Goal: Task Accomplishment & Management: Manage account settings

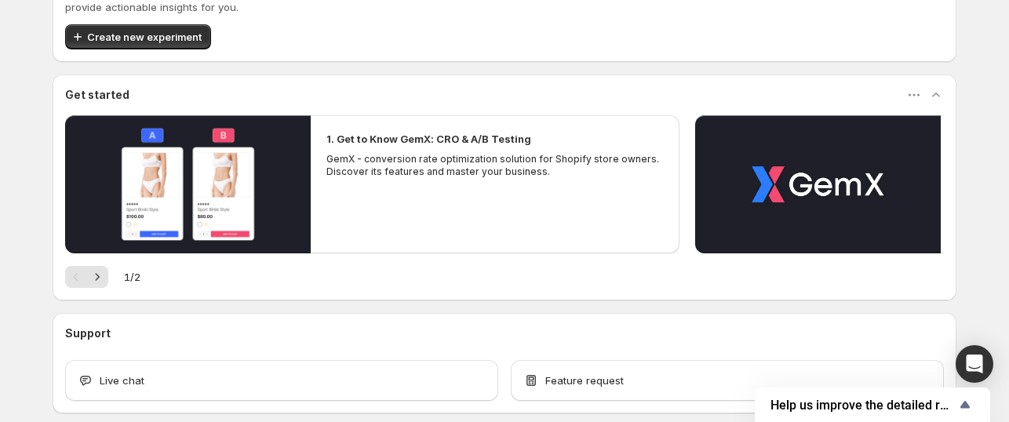
scroll to position [145, 0]
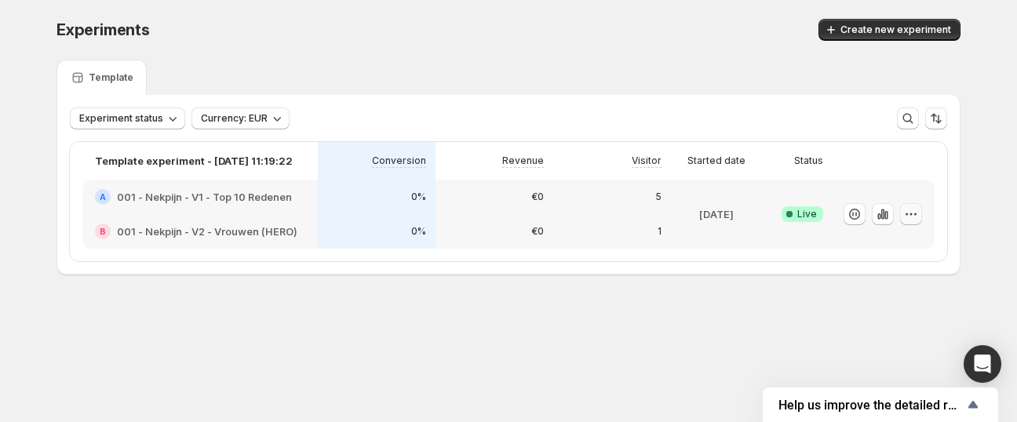
click at [916, 215] on icon "button" at bounding box center [912, 214] width 16 height 16
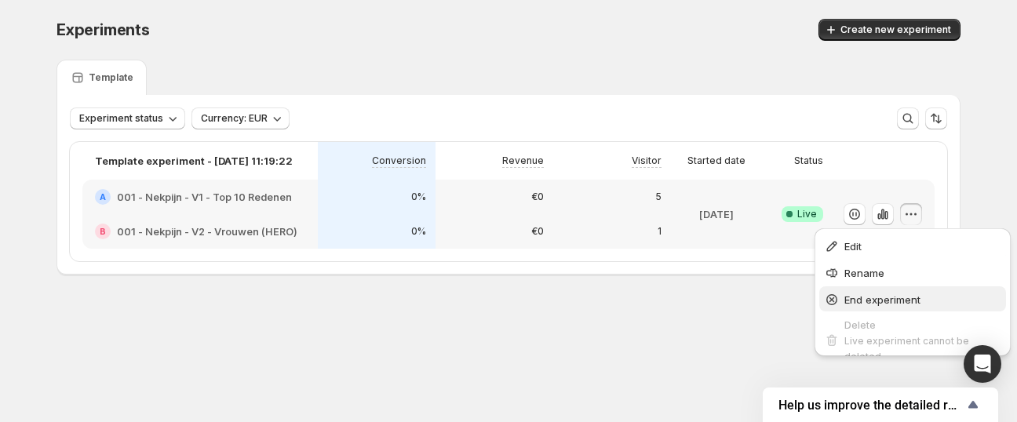
click at [852, 297] on span "End experiment" at bounding box center [883, 300] width 76 height 13
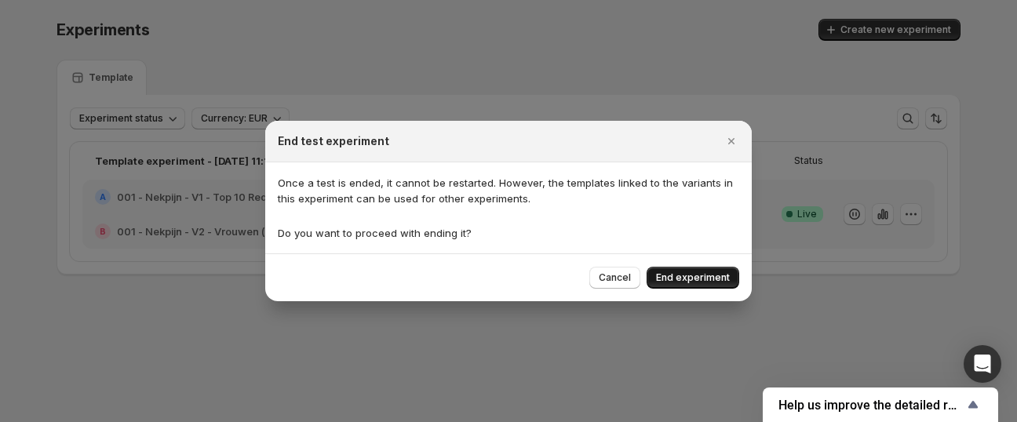
click at [669, 269] on button "End experiment" at bounding box center [693, 278] width 93 height 22
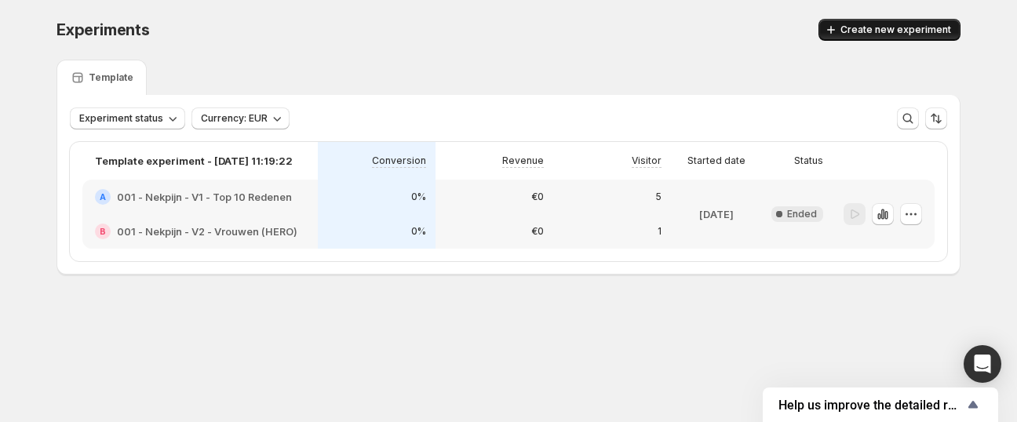
click at [856, 32] on span "Create new experiment" at bounding box center [896, 30] width 111 height 13
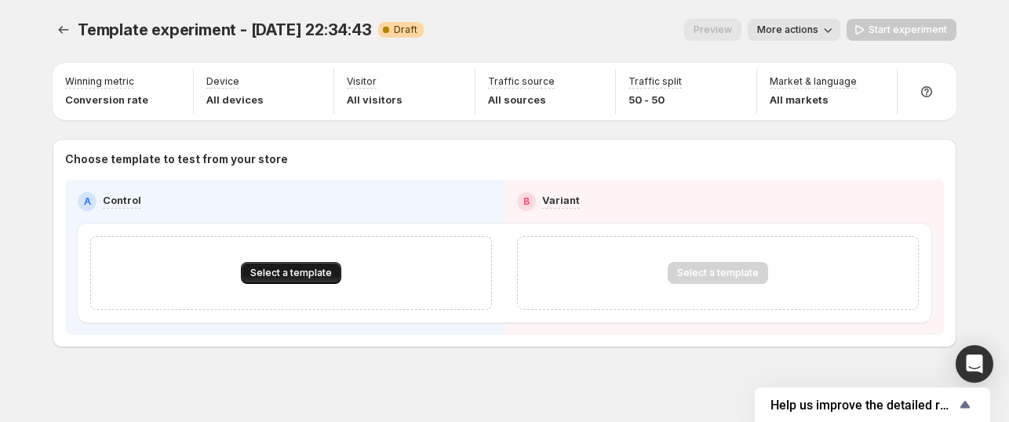
click at [283, 268] on span "Select a template" at bounding box center [291, 273] width 82 height 13
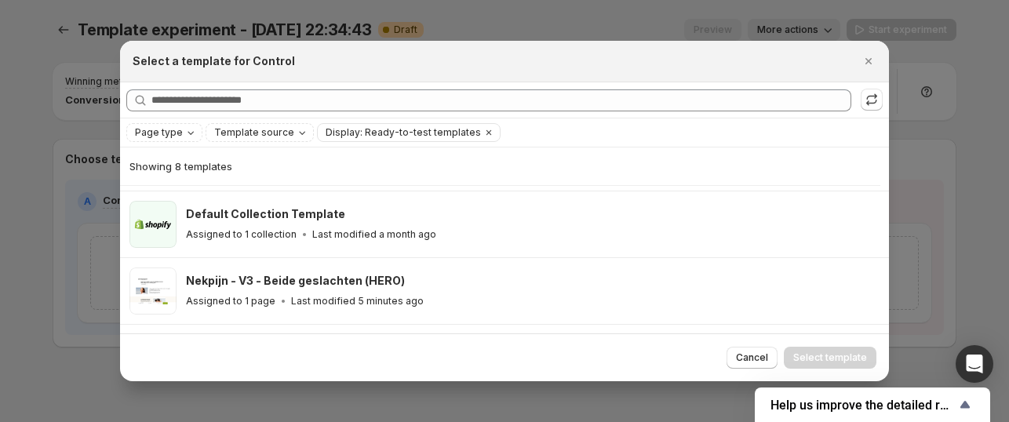
scroll to position [273, 0]
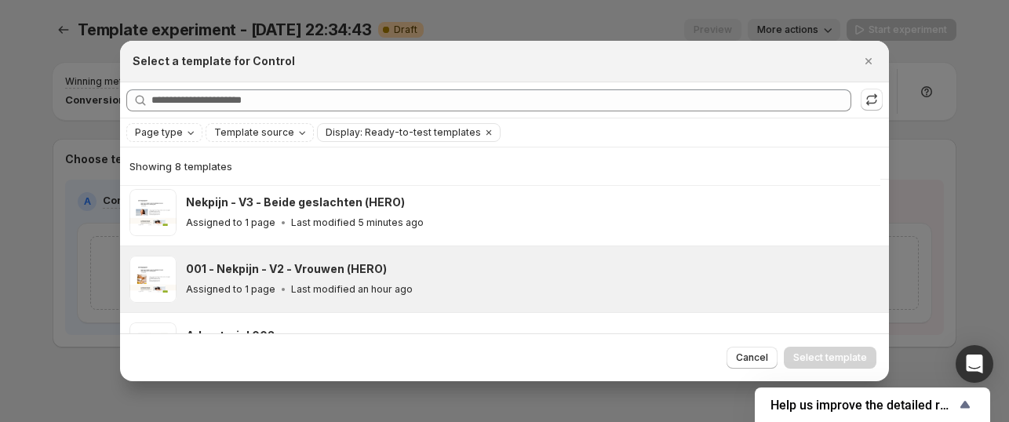
click at [446, 263] on div "001 - Nekpijn - V2 - Vrouwen (HERO)" at bounding box center [530, 269] width 689 height 16
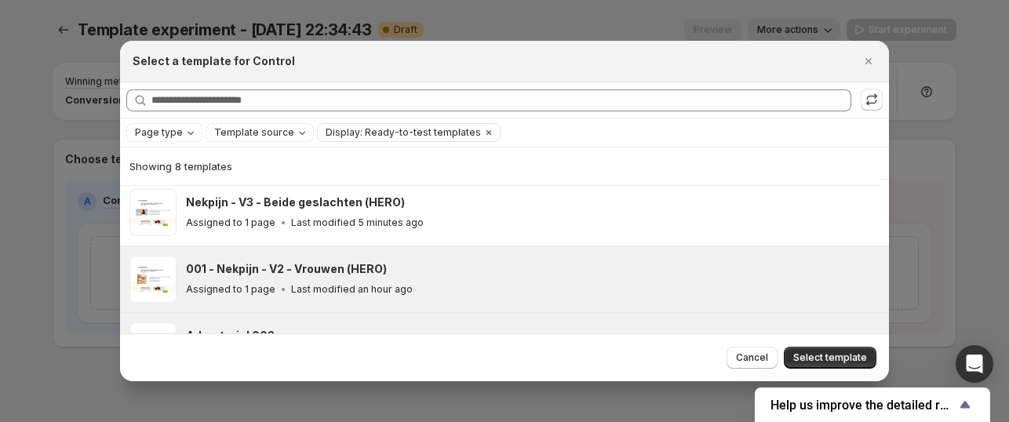
drag, startPoint x: 801, startPoint y: 356, endPoint x: 782, endPoint y: 332, distance: 30.8
click at [801, 356] on span "Select template" at bounding box center [831, 358] width 74 height 13
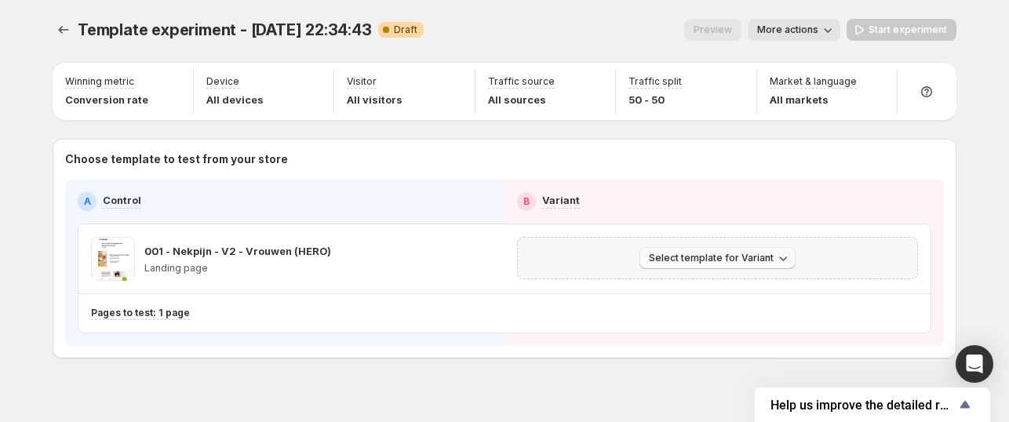
click at [700, 257] on span "Select template for Variant" at bounding box center [711, 258] width 125 height 13
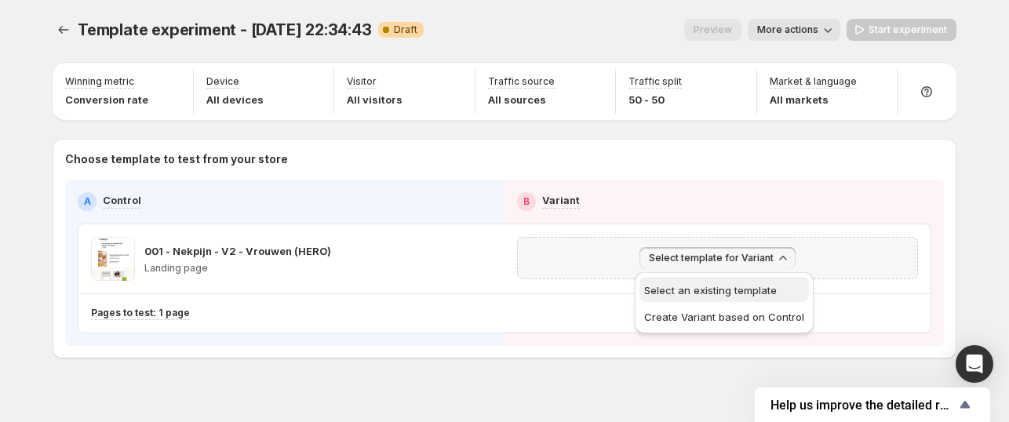
click at [704, 291] on span "Select an existing template" at bounding box center [710, 290] width 133 height 13
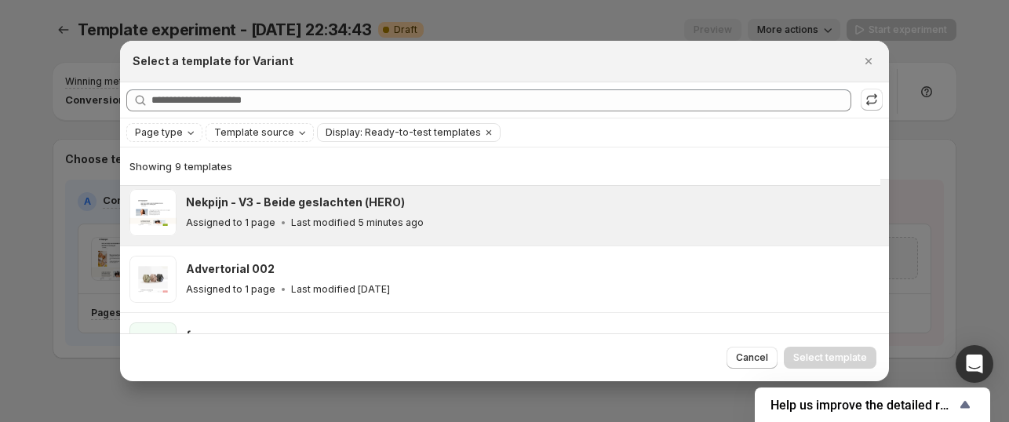
drag, startPoint x: 311, startPoint y: 232, endPoint x: 330, endPoint y: 232, distance: 18.8
click at [311, 228] on div "Nekpijn - V3 - Beide geslachten (HERO) Assigned to 1 page Last modified 5 minut…" at bounding box center [533, 212] width 694 height 47
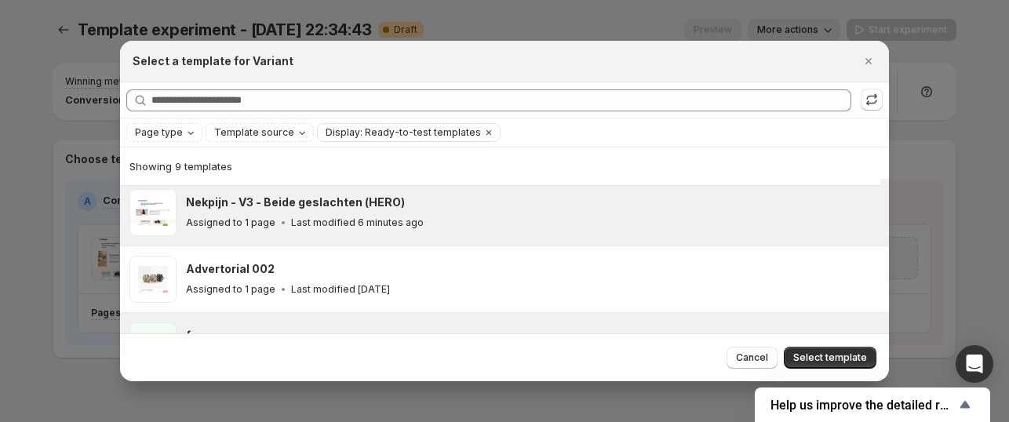
click at [799, 354] on span "Select template" at bounding box center [831, 358] width 74 height 13
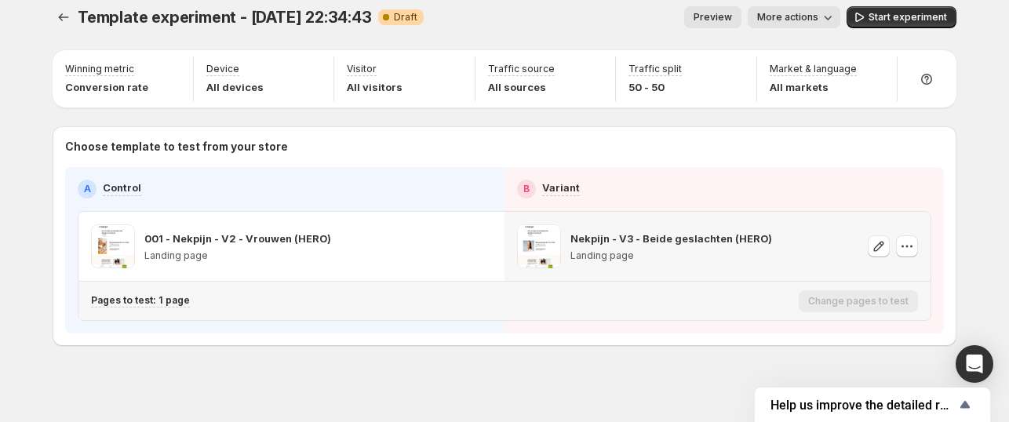
scroll to position [20, 0]
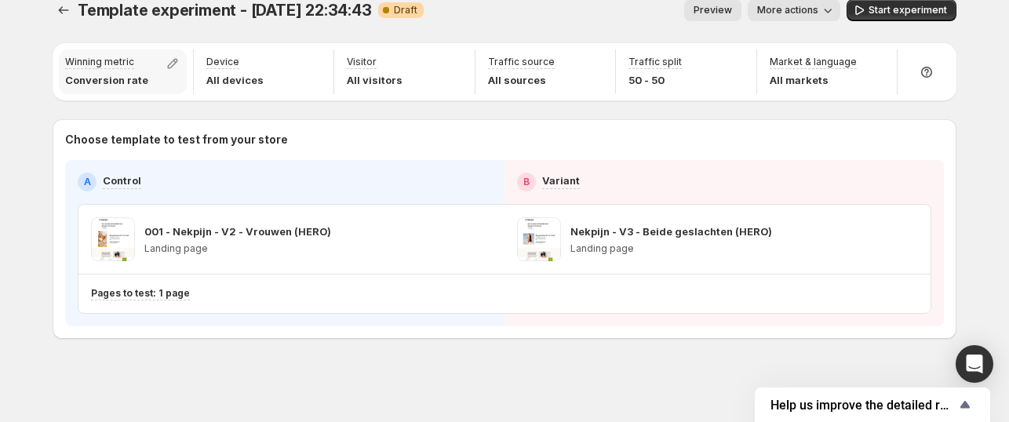
click at [144, 75] on p "Conversion rate" at bounding box center [106, 80] width 83 height 16
click at [168, 71] on icon "button" at bounding box center [173, 64] width 16 height 16
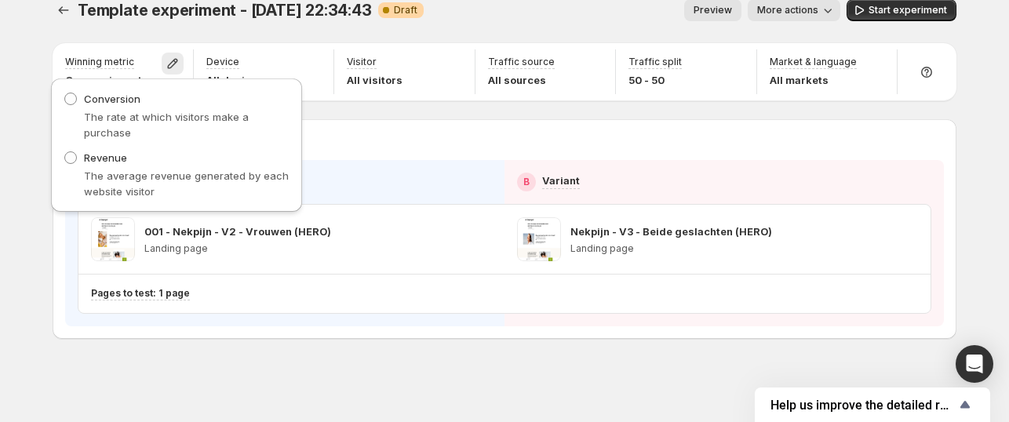
click at [49, 119] on div "Conversion The rate at which visitors make a purchase Revenue The average reven…" at bounding box center [177, 150] width 264 height 150
click at [882, 9] on span "Start experiment" at bounding box center [908, 10] width 78 height 13
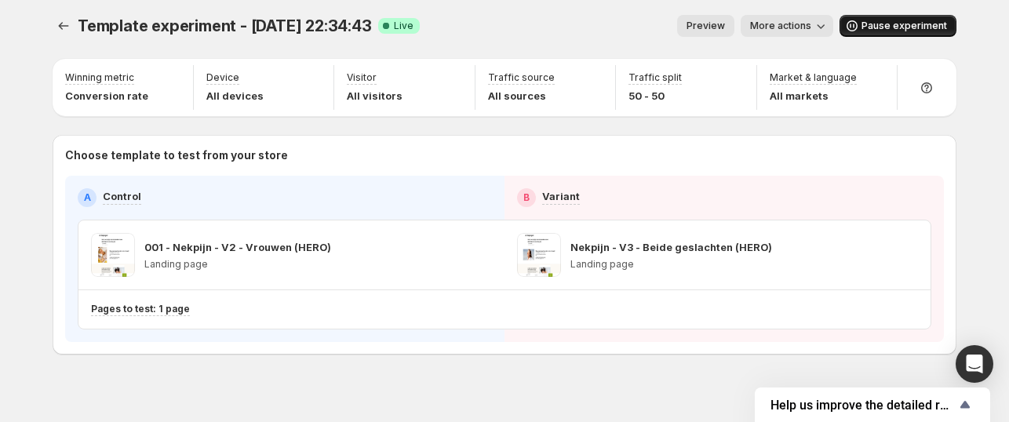
scroll to position [0, 0]
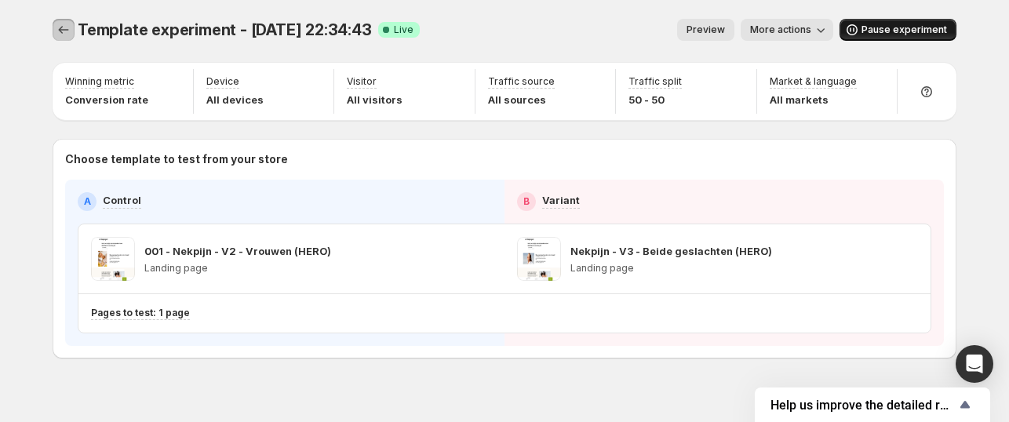
click at [57, 28] on button "Experiments" at bounding box center [64, 30] width 22 height 22
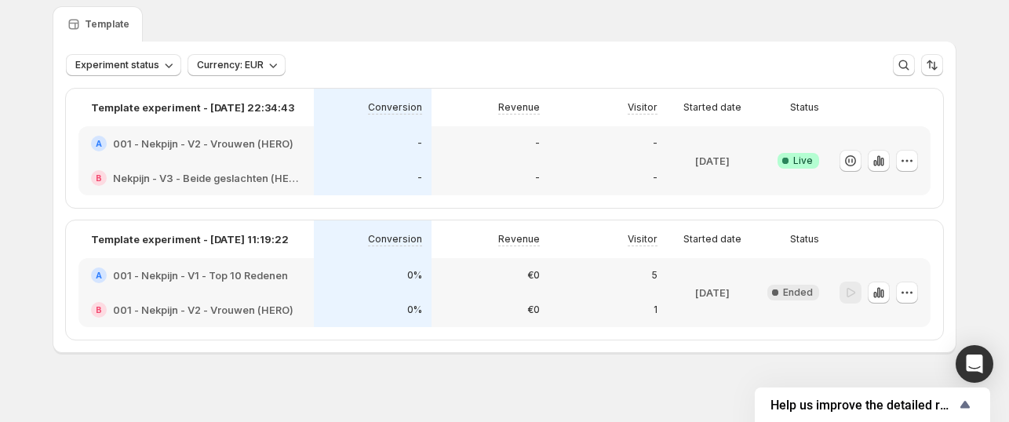
scroll to position [68, 0]
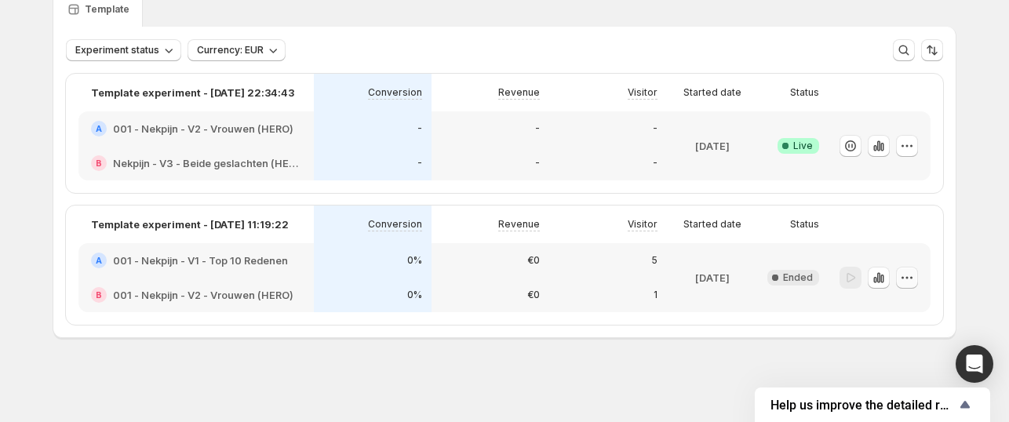
click at [908, 272] on icon "button" at bounding box center [908, 278] width 16 height 16
click at [901, 384] on span "Delete" at bounding box center [899, 390] width 31 height 13
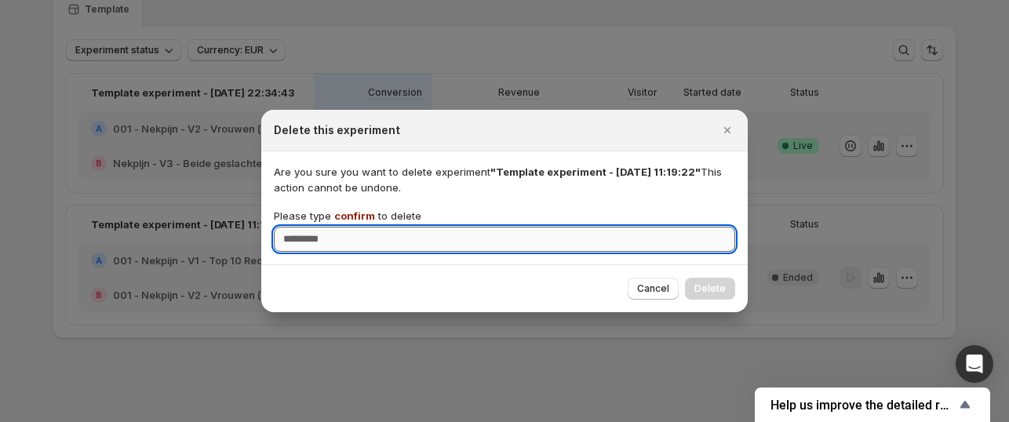
click at [644, 243] on input "Please type confirm to delete" at bounding box center [505, 239] width 462 height 25
type input "*******"
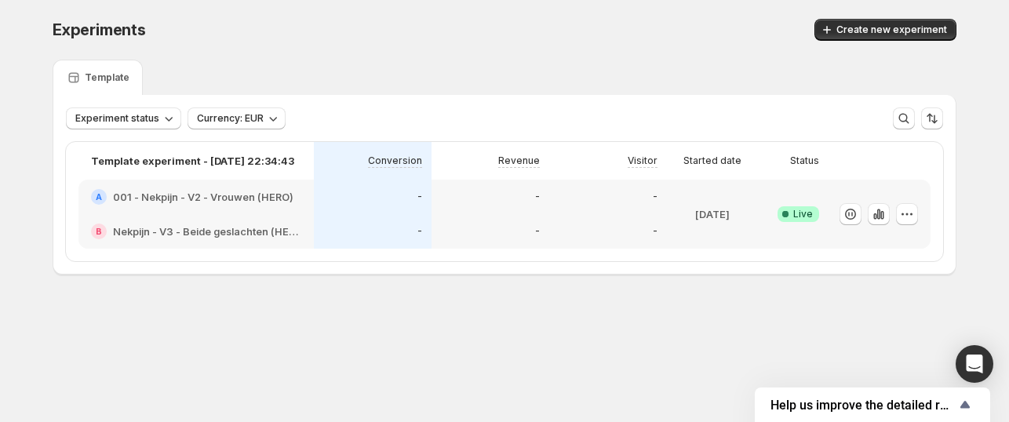
scroll to position [0, 0]
click at [425, 188] on div "-" at bounding box center [377, 197] width 118 height 35
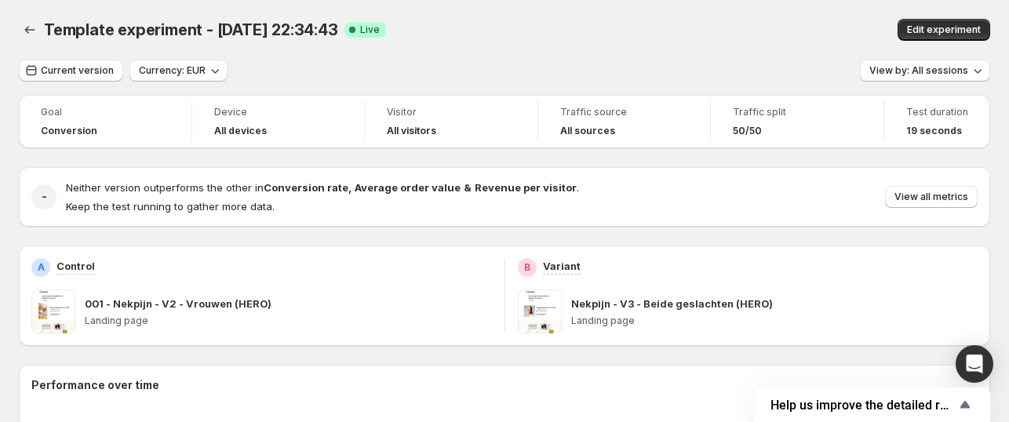
click at [882, 219] on div "- Neither version outperforms the other in Conversion rate , Average order valu…" at bounding box center [505, 197] width 972 height 60
click at [924, 184] on div "Neither version outperforms the other in Conversion rate , Average order value …" at bounding box center [522, 197] width 912 height 35
click at [919, 192] on span "View all metrics" at bounding box center [932, 197] width 74 height 13
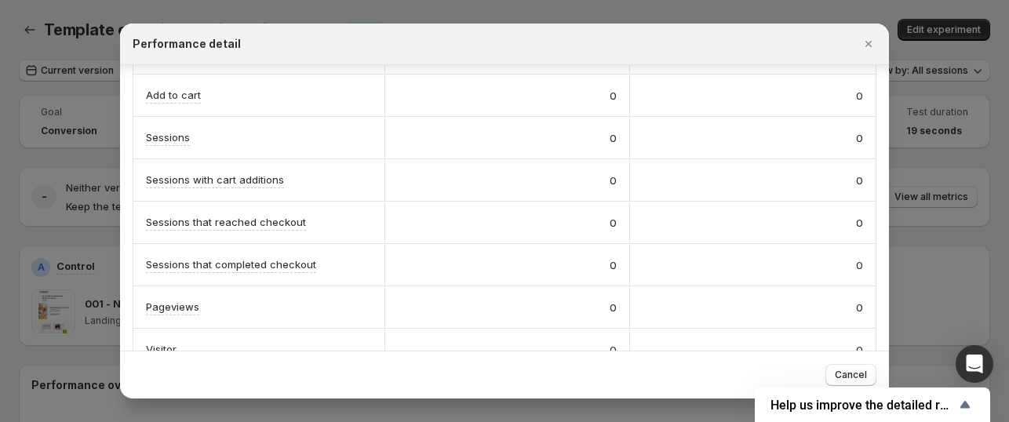
scroll to position [411, 0]
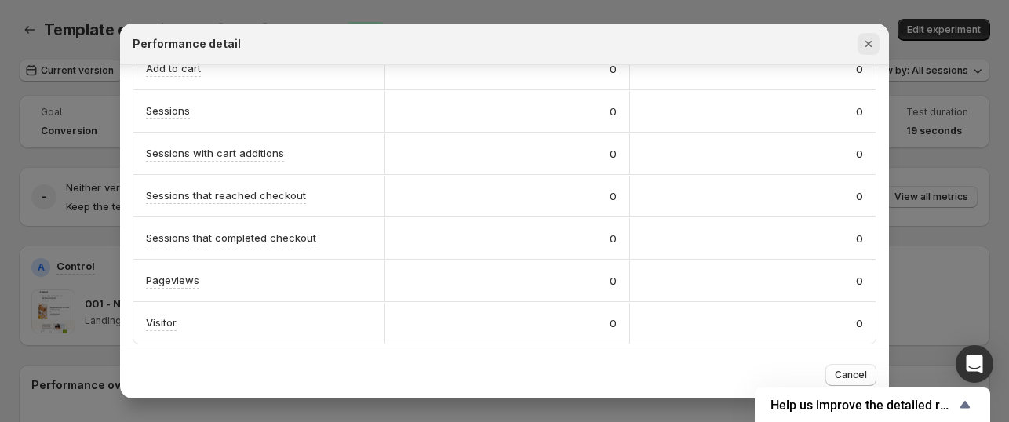
click at [871, 53] on button "Close" at bounding box center [869, 44] width 22 height 22
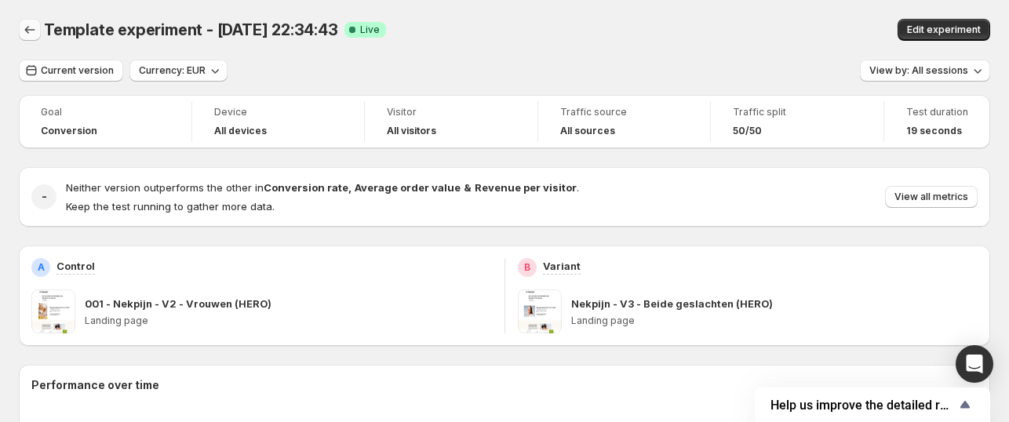
click at [26, 28] on icon "Back" at bounding box center [30, 30] width 10 height 8
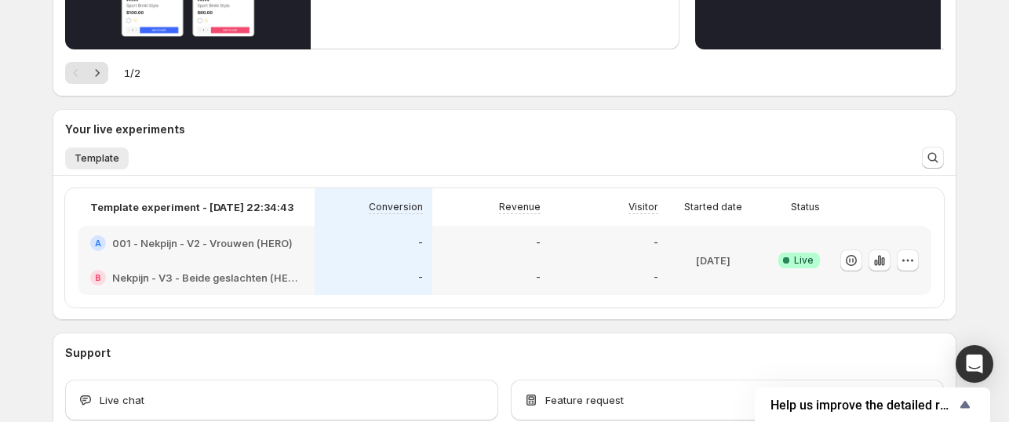
scroll to position [55, 0]
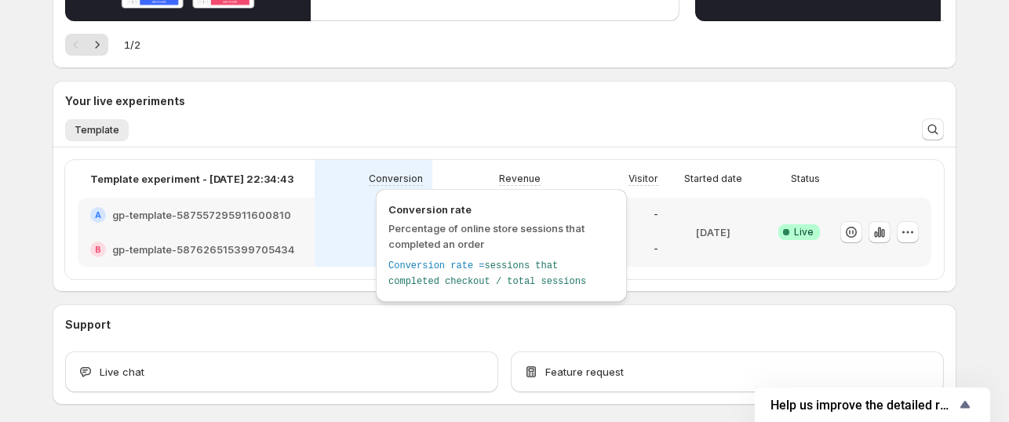
scroll to position [369, 0]
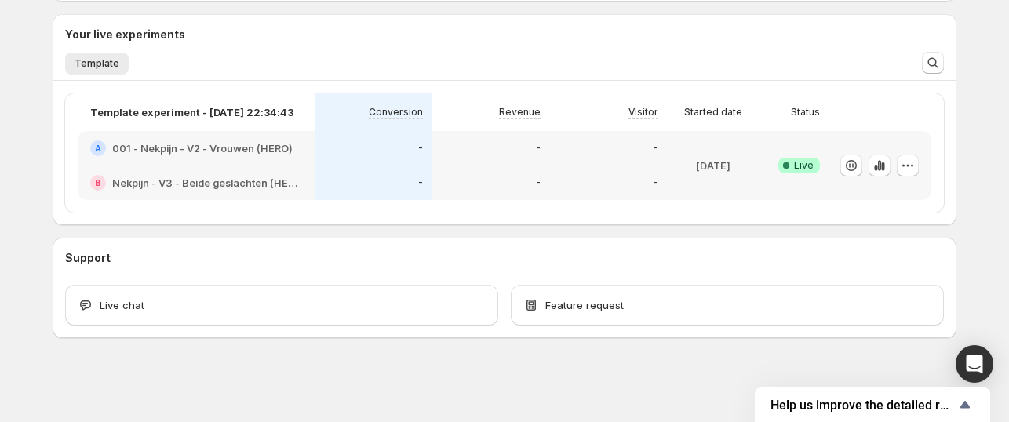
click at [225, 159] on div "A 001 - Nekpijn - V2 - Vrouwen (HERO)" at bounding box center [196, 148] width 237 height 35
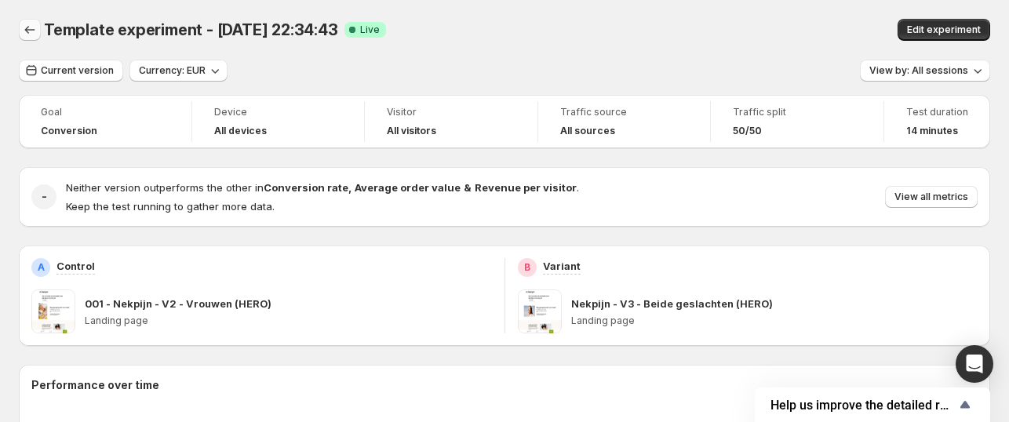
click at [31, 29] on icon "Back" at bounding box center [30, 30] width 16 height 16
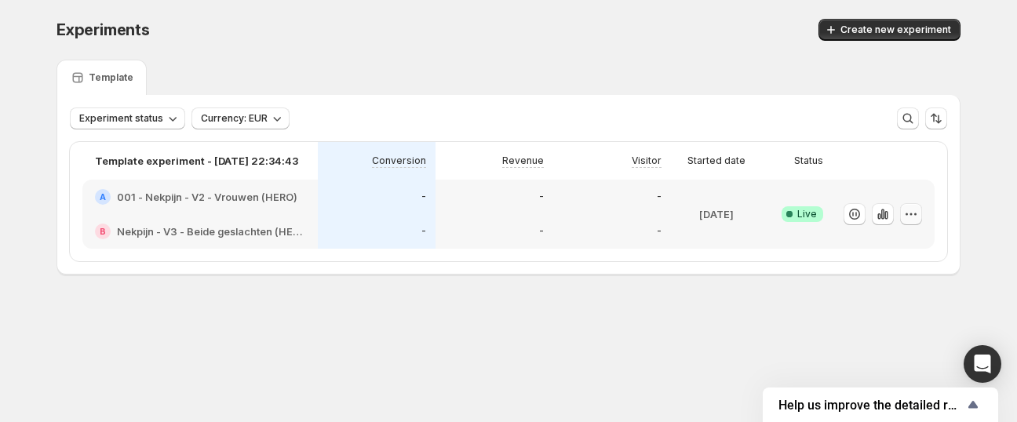
click at [913, 214] on icon "button" at bounding box center [912, 214] width 16 height 16
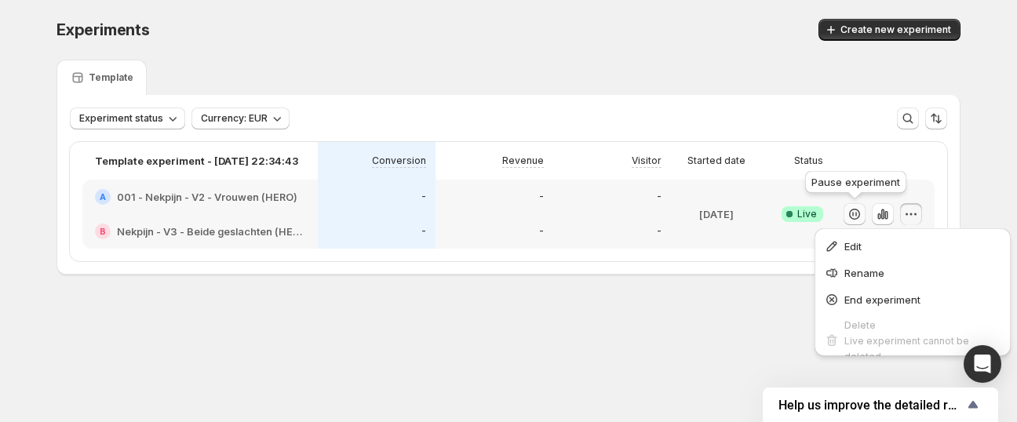
click at [851, 214] on icon "button" at bounding box center [855, 214] width 16 height 16
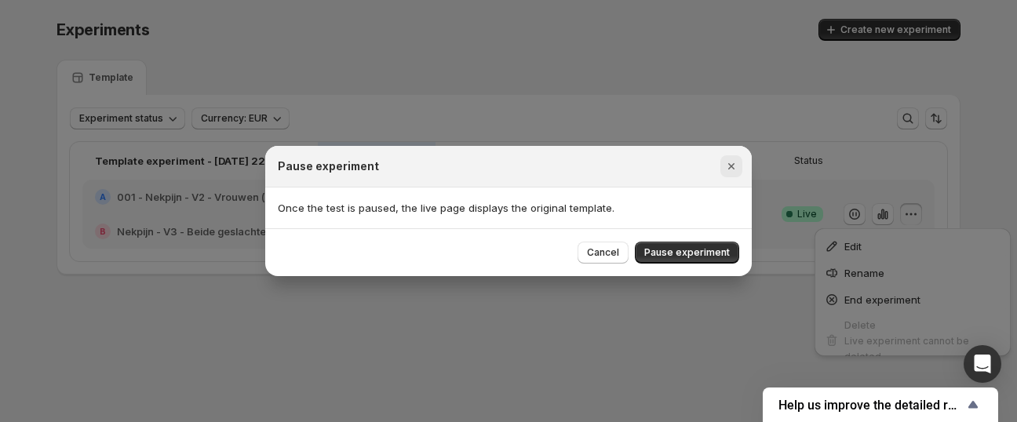
click at [724, 165] on icon "Close" at bounding box center [732, 167] width 16 height 16
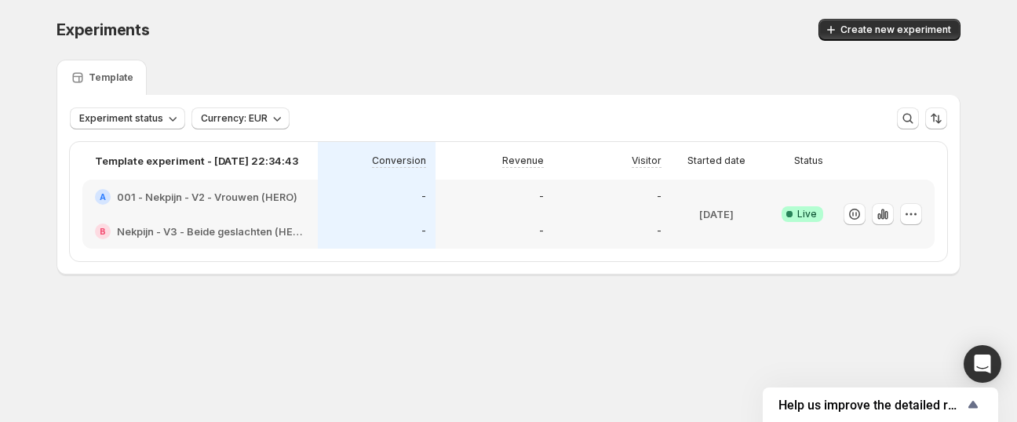
click at [202, 201] on h2 "001 - Nekpijn - V2 - Vrouwen (HERO)" at bounding box center [207, 197] width 181 height 16
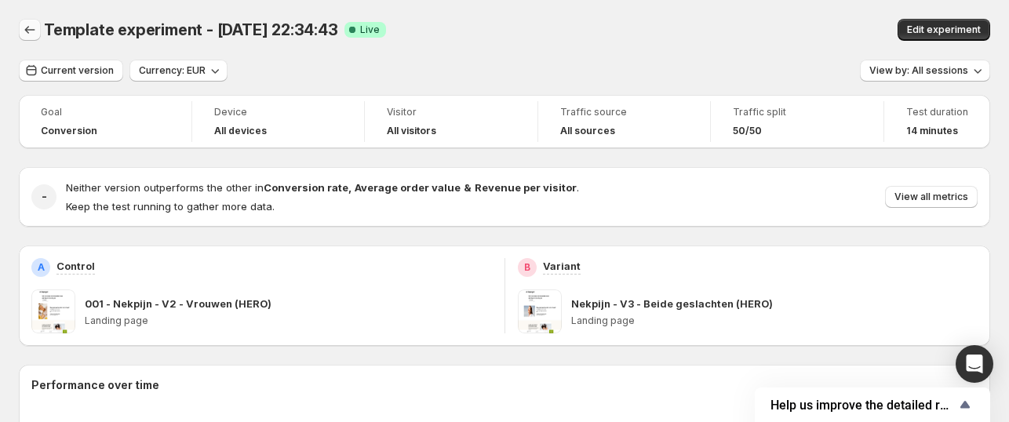
click at [29, 34] on icon "Back" at bounding box center [30, 30] width 16 height 16
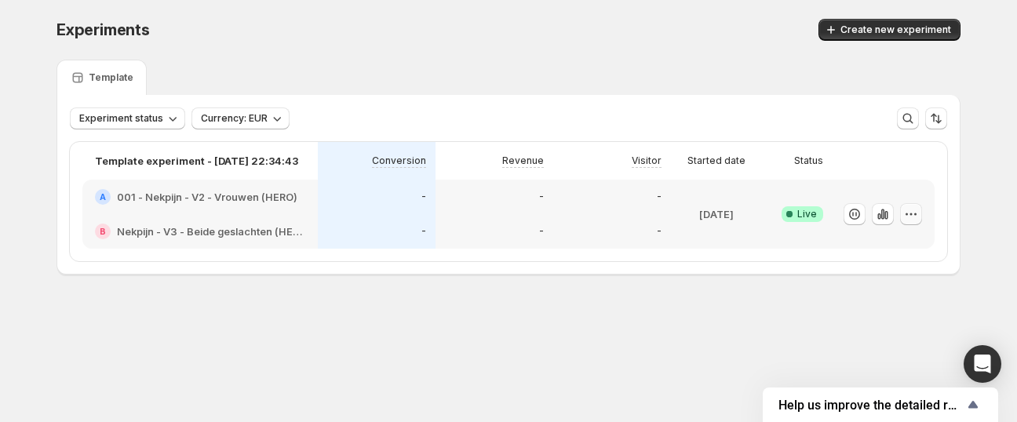
click at [918, 206] on button "button" at bounding box center [911, 214] width 22 height 22
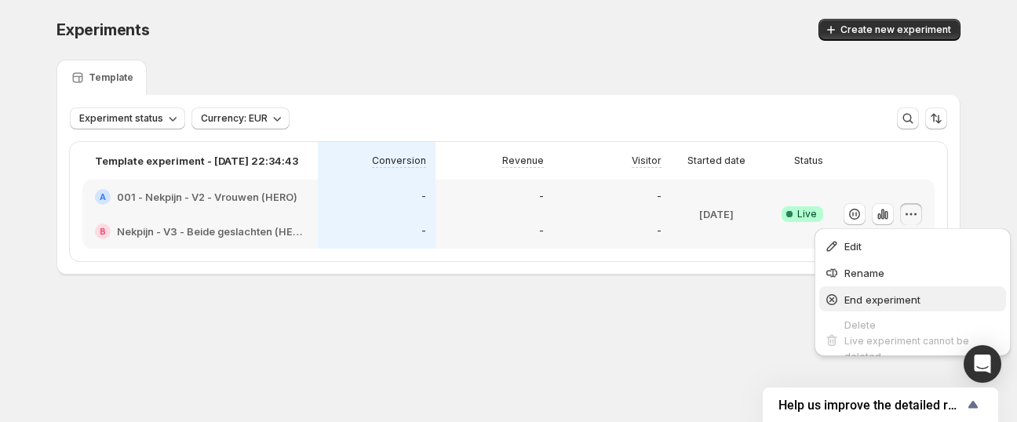
click at [902, 298] on span "End experiment" at bounding box center [883, 300] width 76 height 13
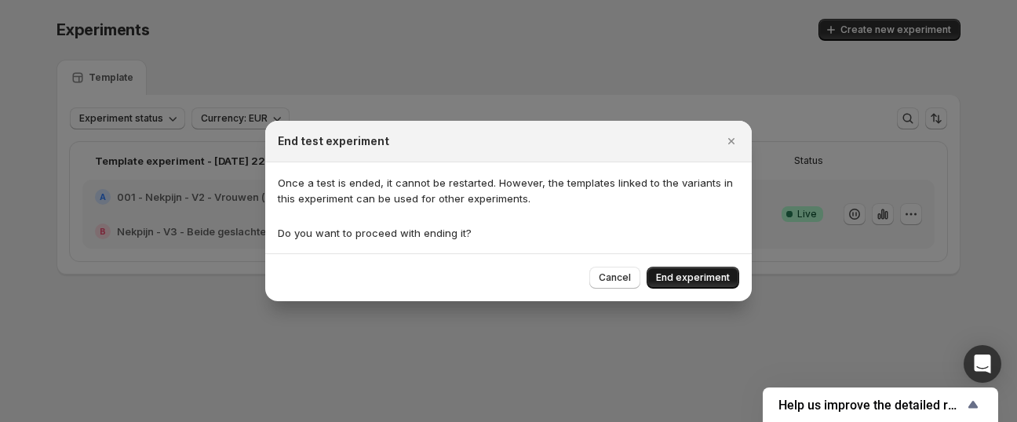
click at [698, 276] on span "End experiment" at bounding box center [693, 278] width 74 height 13
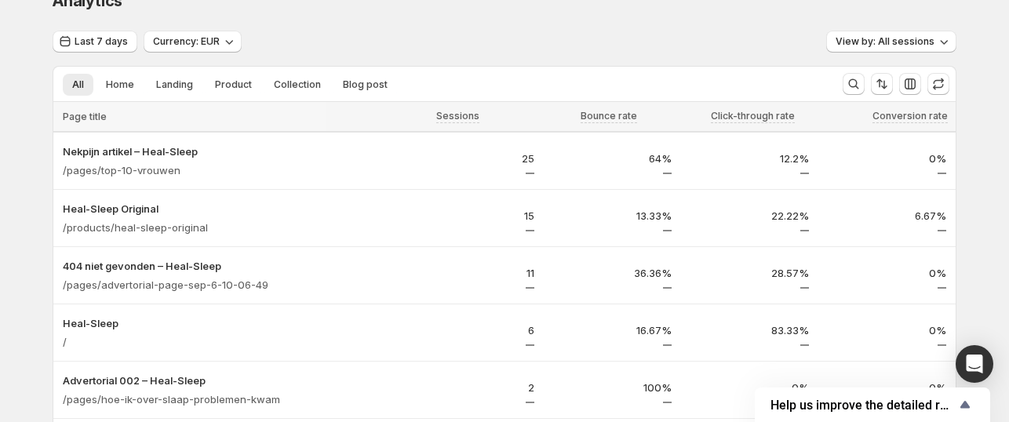
scroll to position [108, 0]
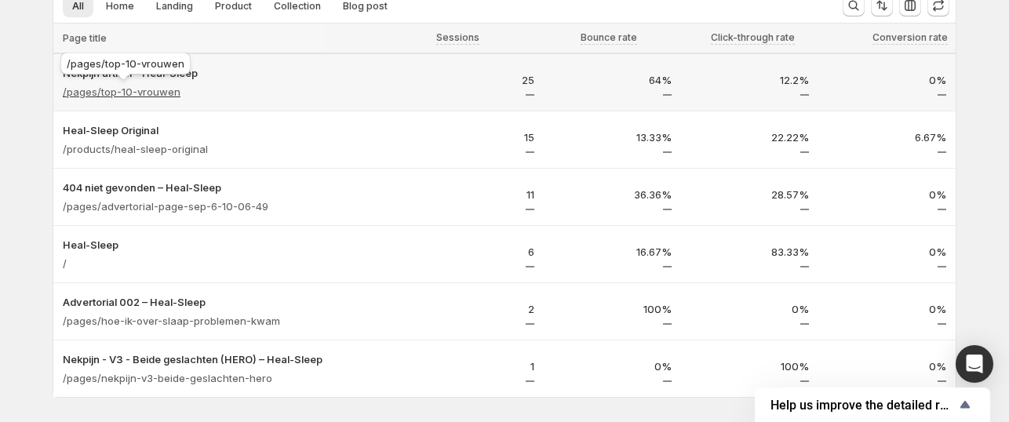
click at [165, 87] on p "/pages/top-10-vrouwen" at bounding box center [122, 92] width 118 height 16
